Goal: Task Accomplishment & Management: Manage account settings

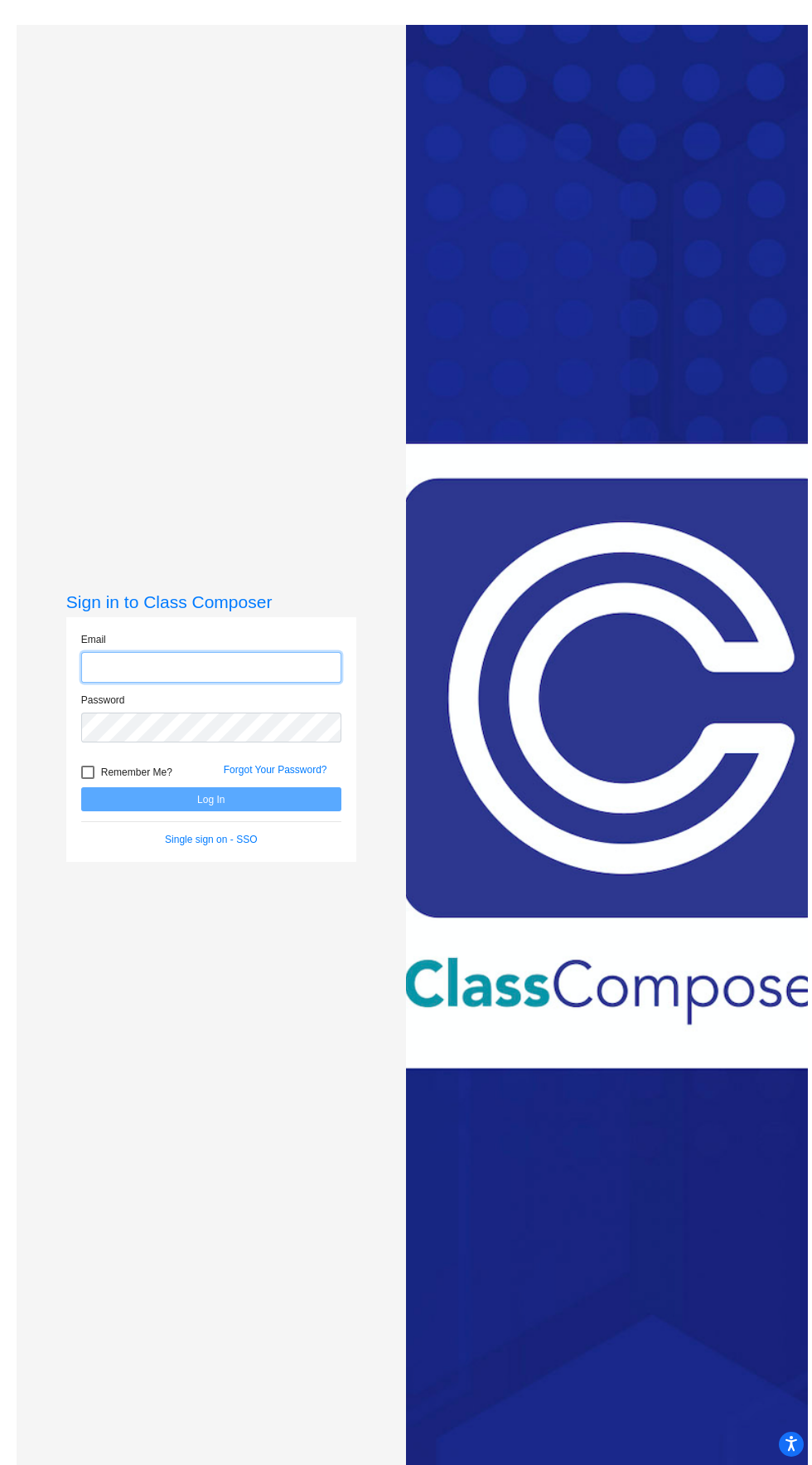
click at [269, 683] on input "email" at bounding box center [210, 666] width 260 height 30
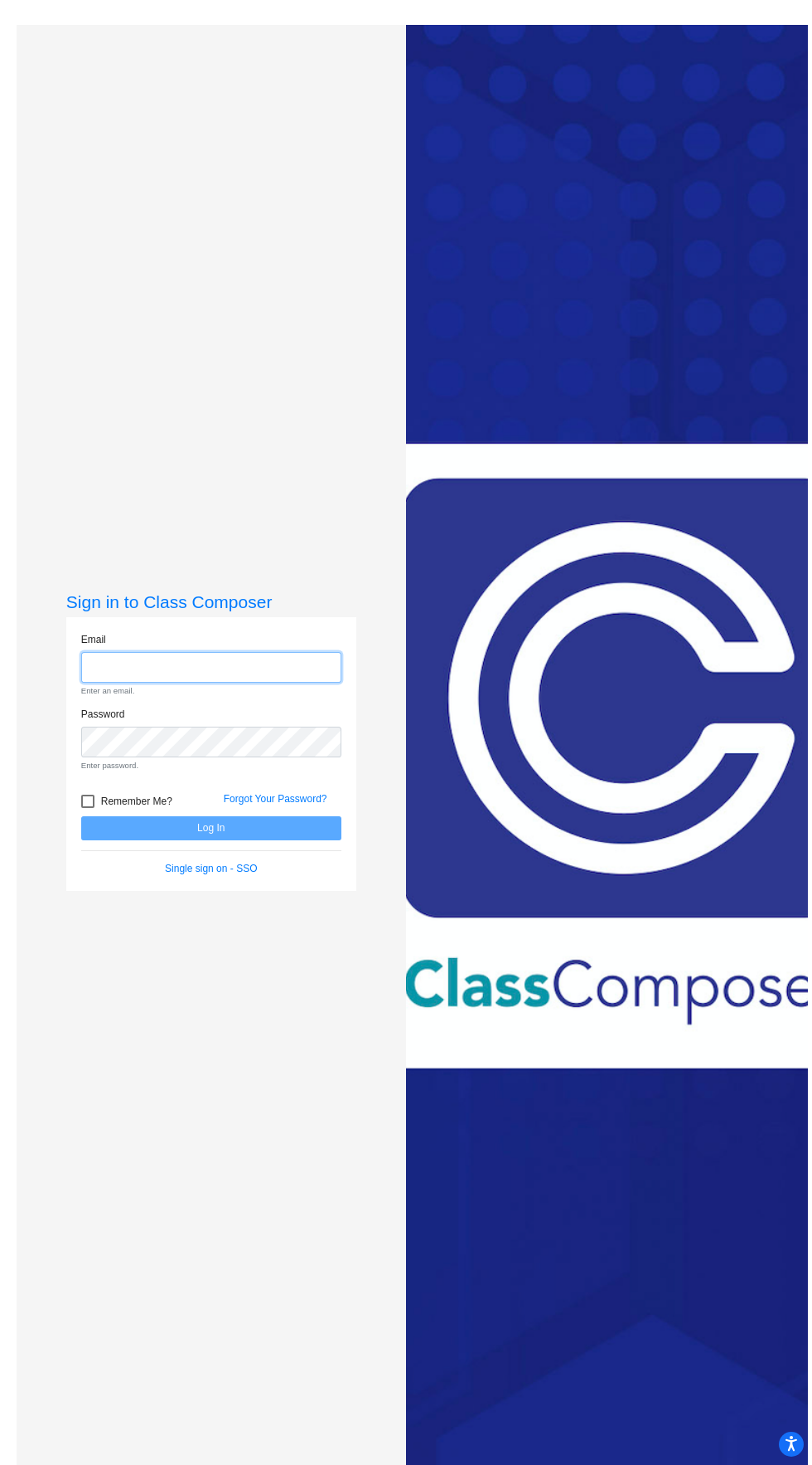
type input "[PERSON_NAME][EMAIL_ADDRESS][PERSON_NAME][DOMAIN_NAME]"
click at [81, 816] on button "Log In" at bounding box center [210, 828] width 260 height 24
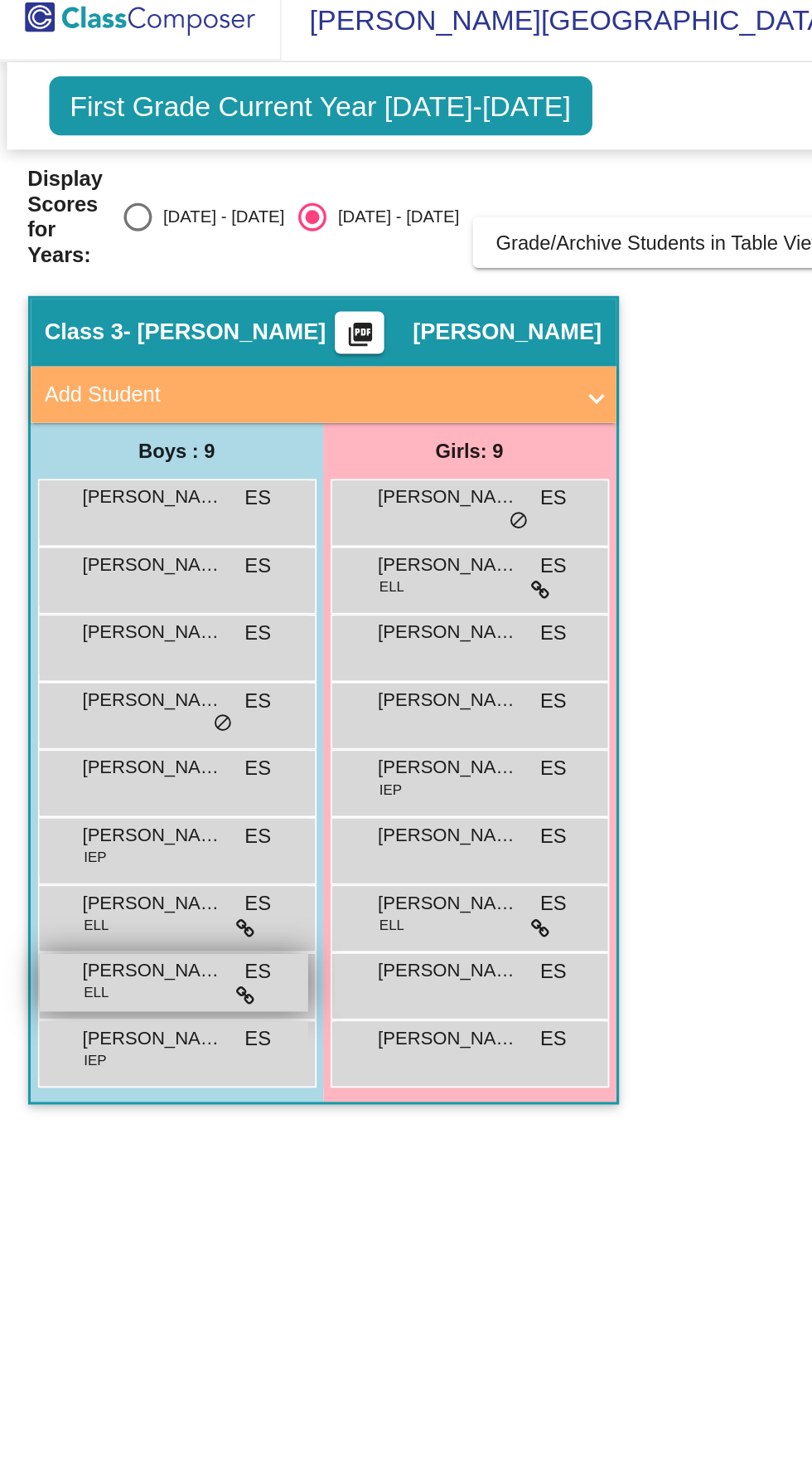
click at [89, 585] on span "[PERSON_NAME]" at bounding box center [90, 585] width 83 height 17
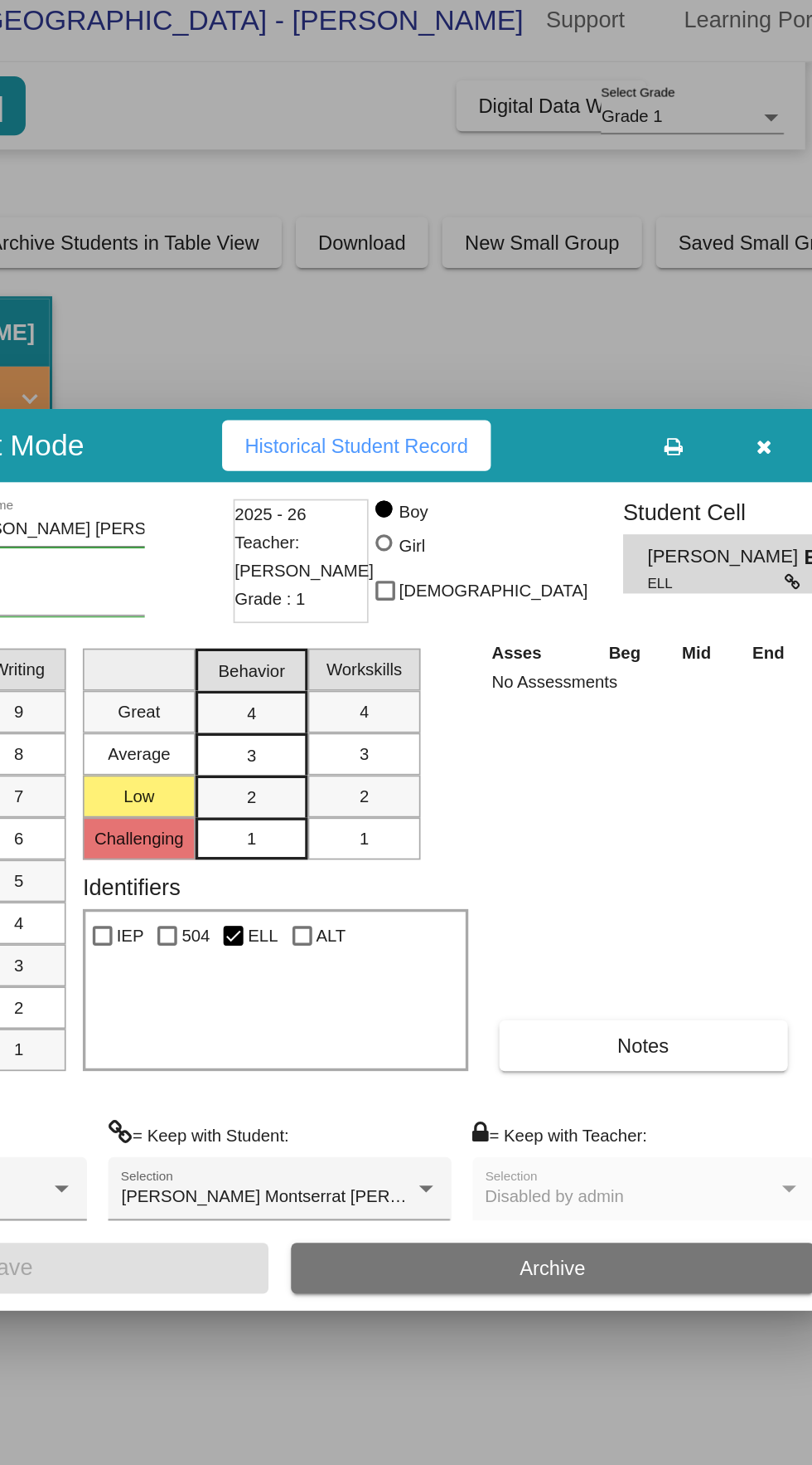
click at [780, 276] on icon "button" at bounding box center [784, 276] width 9 height 12
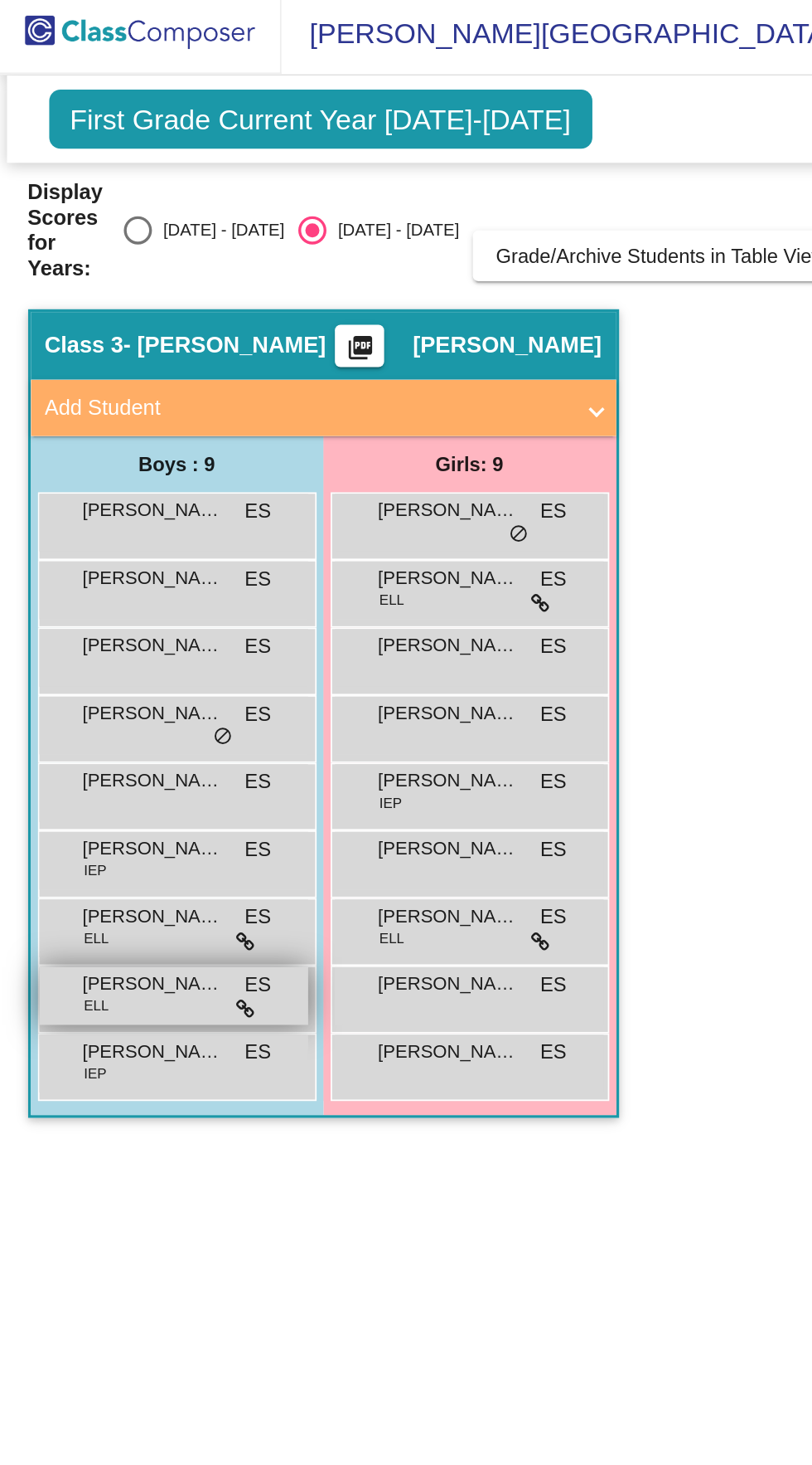
click at [108, 589] on span "[PERSON_NAME]" at bounding box center [90, 585] width 83 height 17
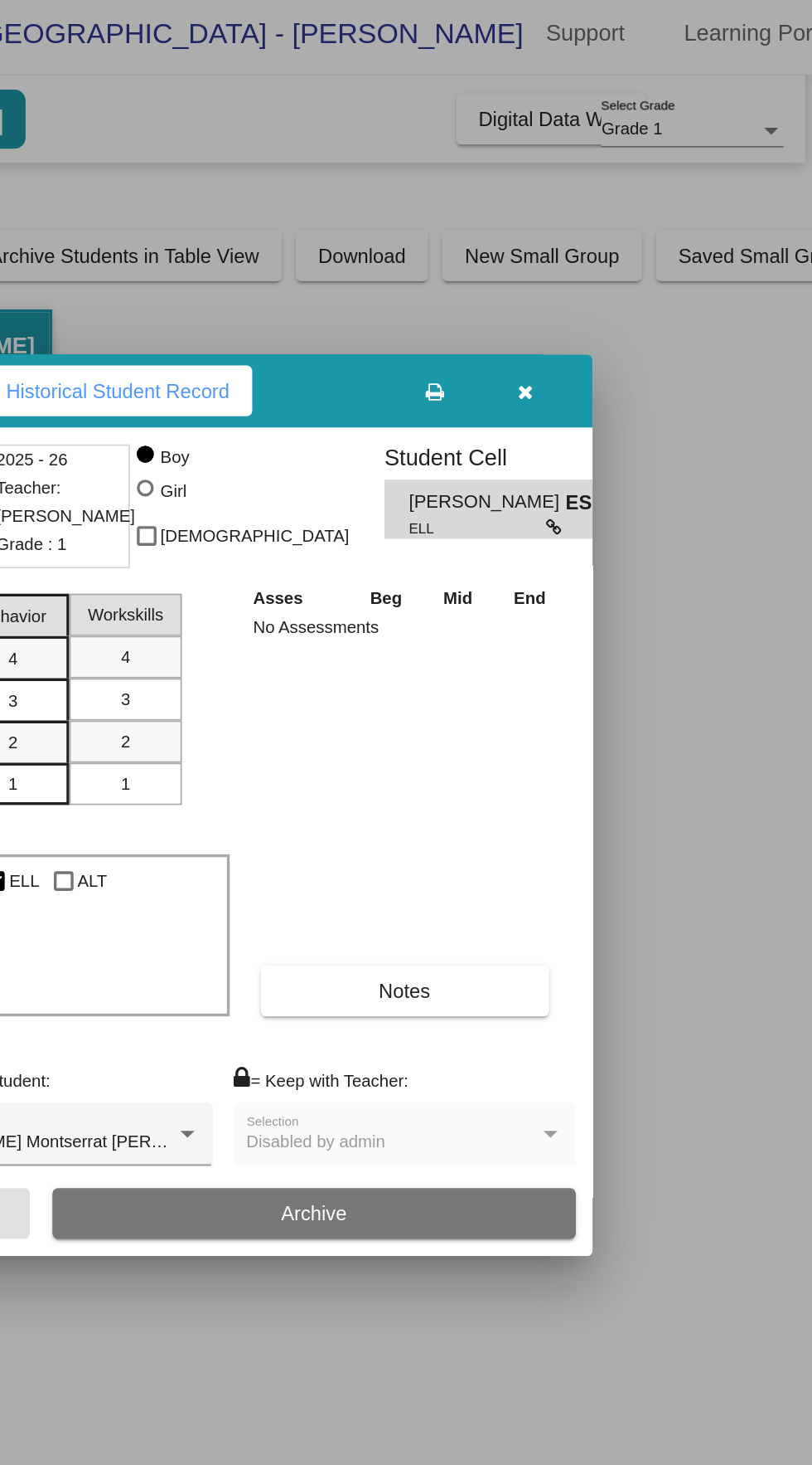
click at [616, 228] on button "button" at bounding box center [643, 235] width 53 height 29
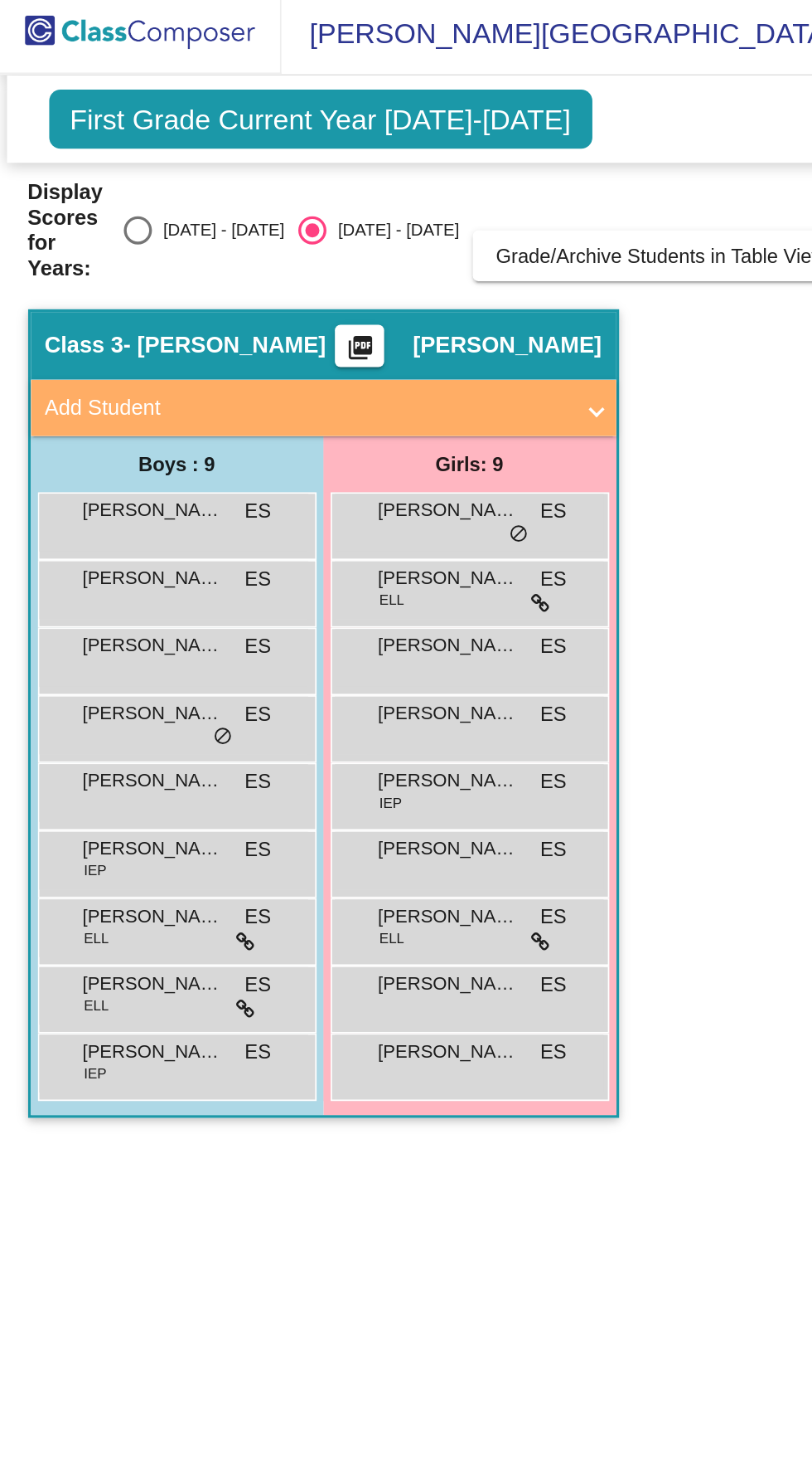
click at [78, 141] on div "Select an option" at bounding box center [81, 141] width 17 height 17
click at [81, 149] on input "[DATE] - [DATE]" at bounding box center [81, 149] width 1 height 1
radio input "true"
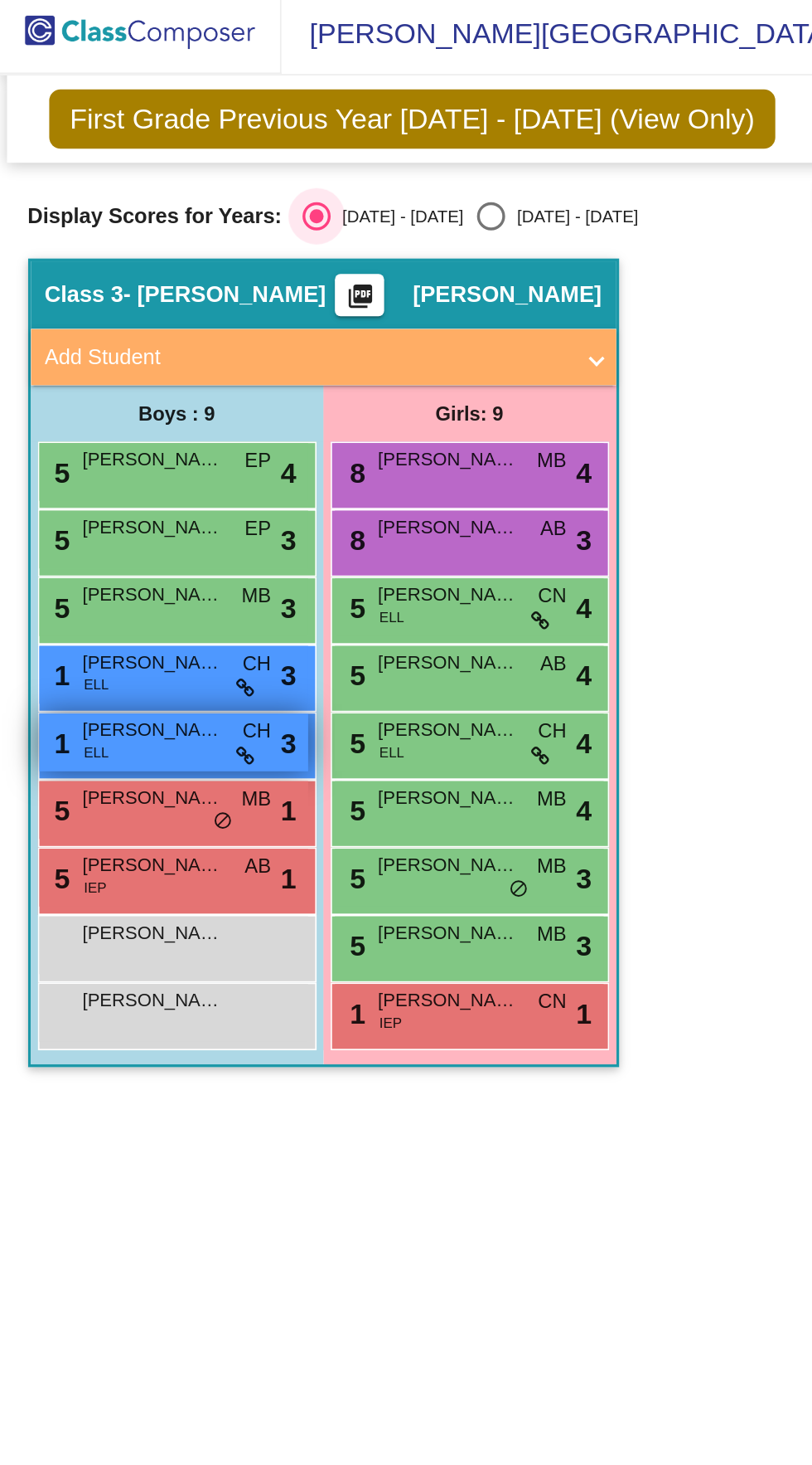
click at [97, 440] on span "[PERSON_NAME]" at bounding box center [90, 436] width 83 height 17
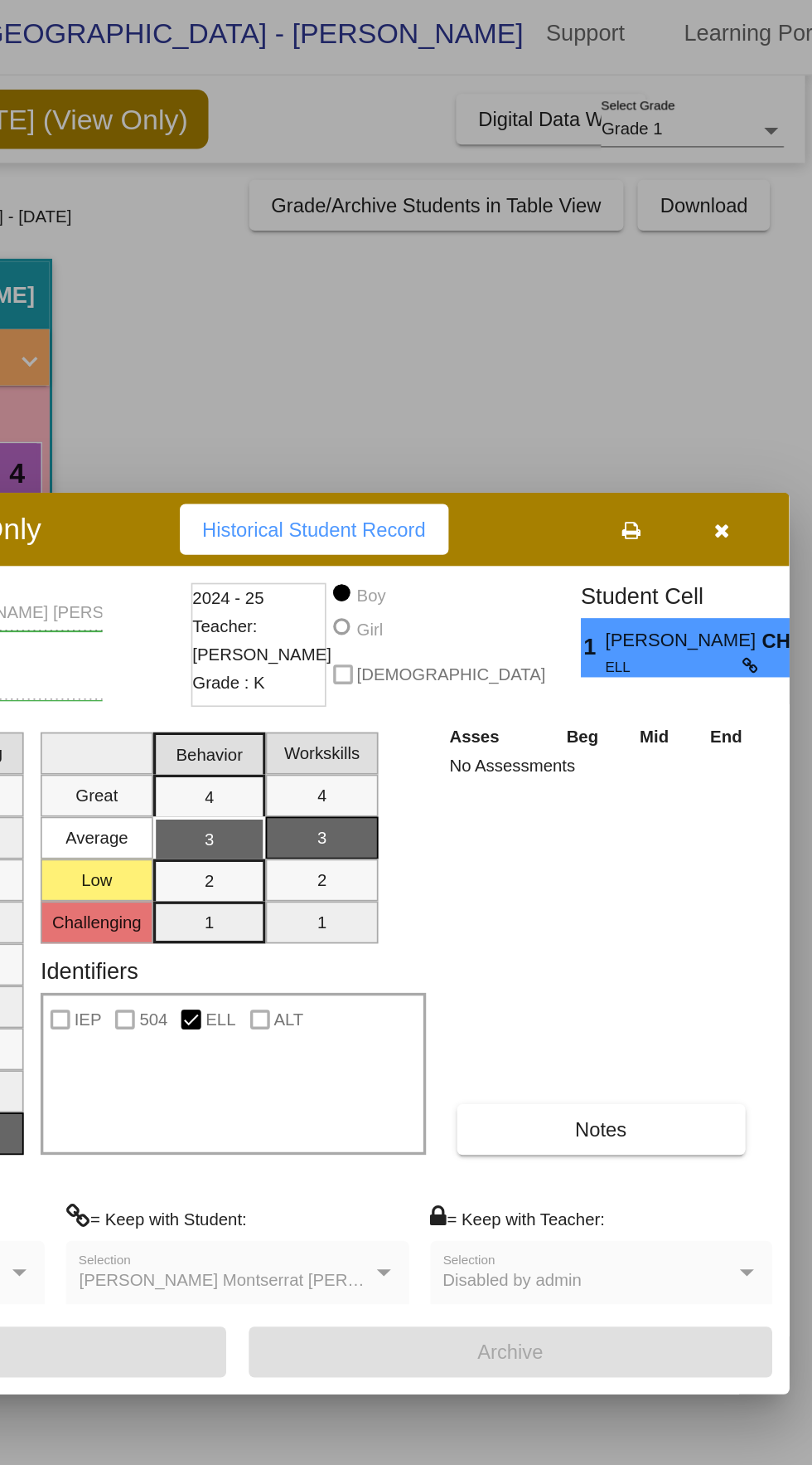
click at [733, 305] on button "button" at bounding box center [760, 316] width 53 height 29
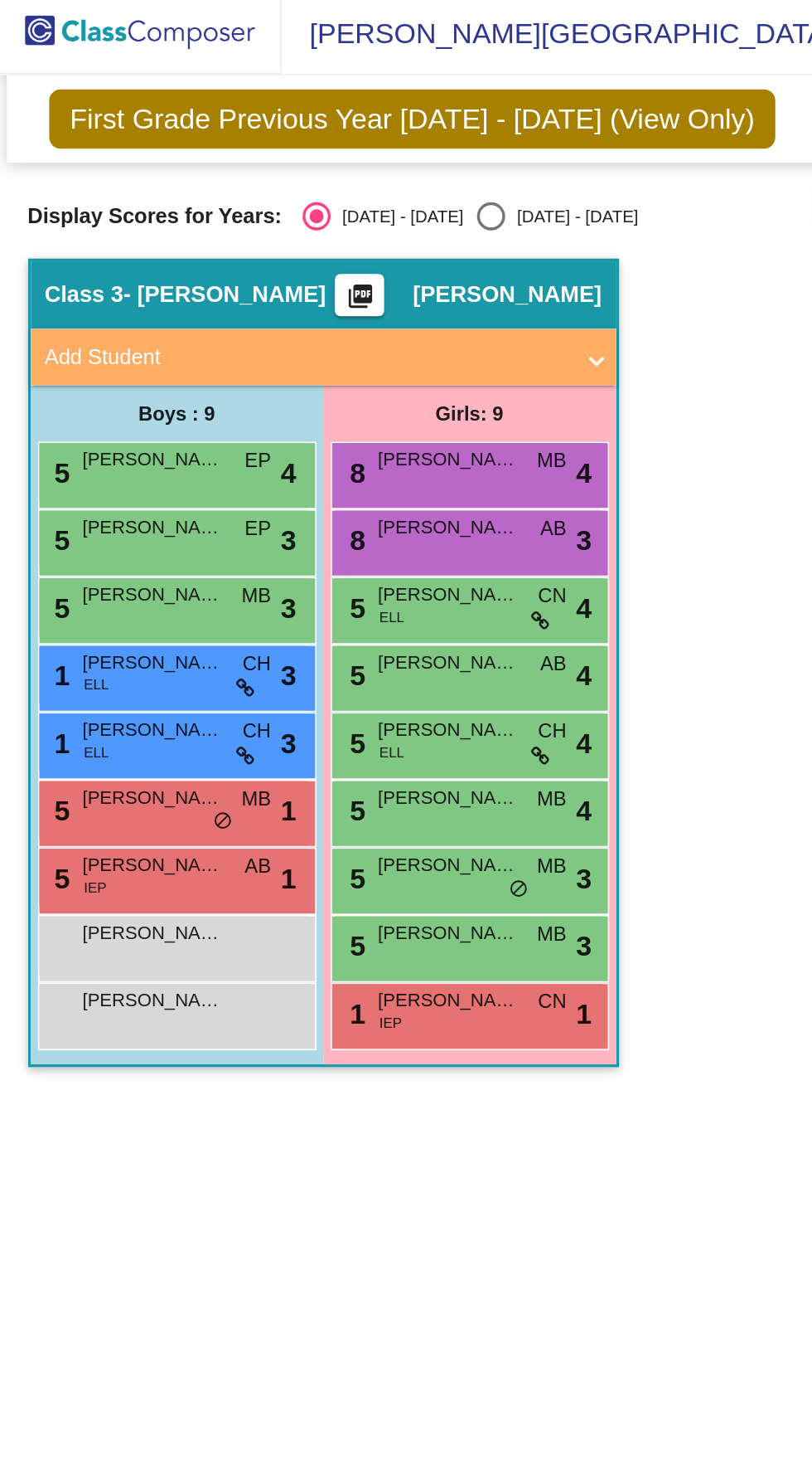
click at [281, 131] on div "Select an option" at bounding box center [289, 132] width 17 height 17
click at [288, 141] on input "[DATE] - [DATE]" at bounding box center [288, 141] width 1 height 1
radio input "true"
